Goal: Task Accomplishment & Management: Use online tool/utility

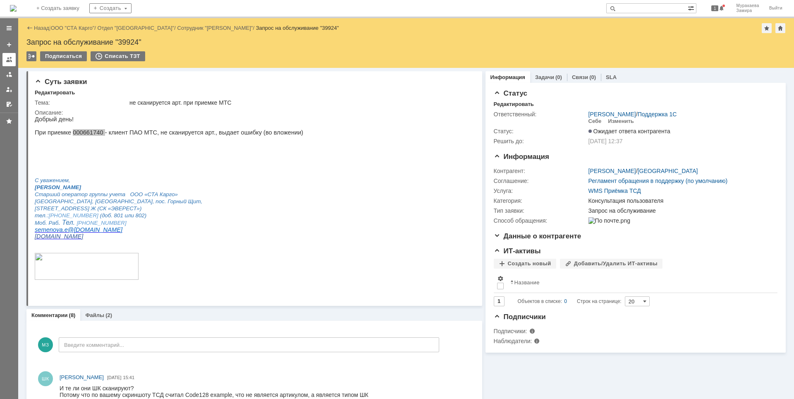
click at [7, 59] on div at bounding box center [9, 59] width 7 height 7
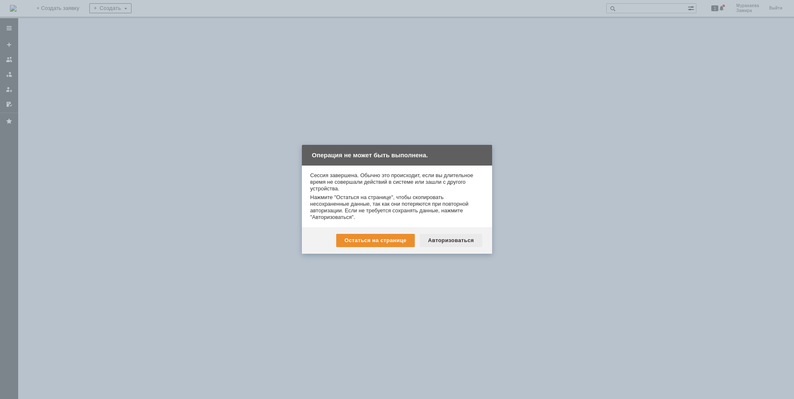
click at [456, 244] on div "Авторизоваться" at bounding box center [451, 240] width 62 height 13
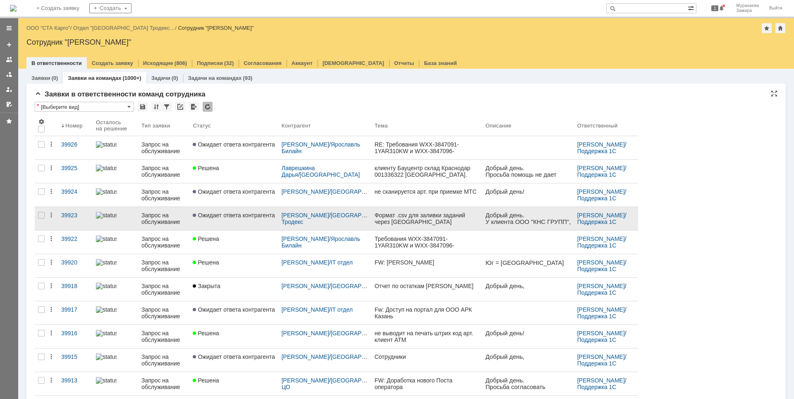
click at [151, 218] on div "Запрос на обслуживание" at bounding box center [163, 218] width 45 height 13
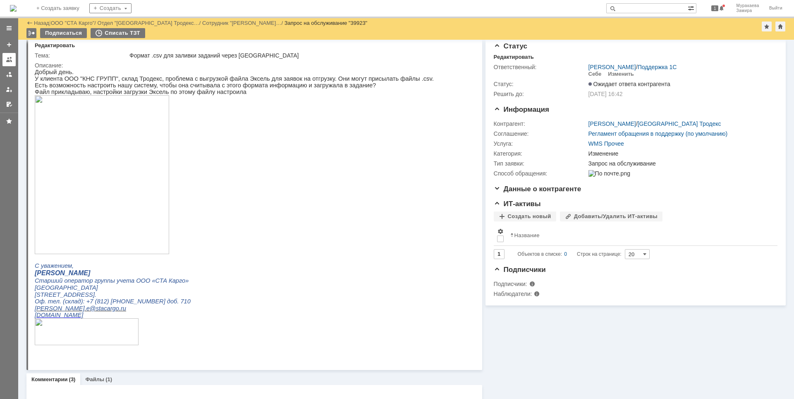
click at [7, 59] on div at bounding box center [9, 59] width 7 height 7
